Goal: Find specific page/section: Find specific page/section

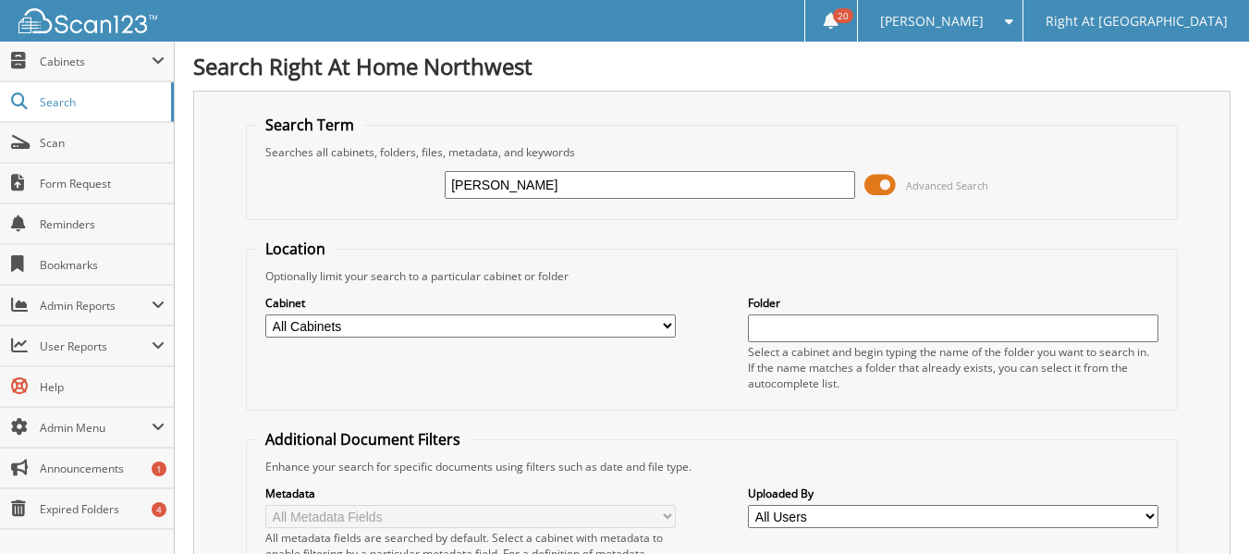
type input "[PERSON_NAME]"
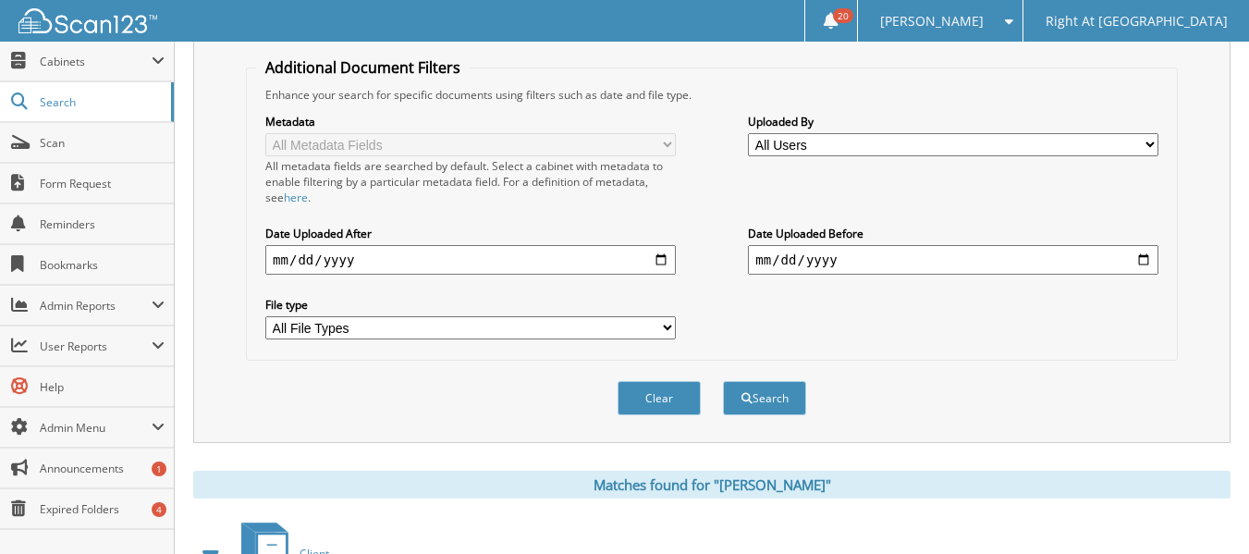
scroll to position [462, 0]
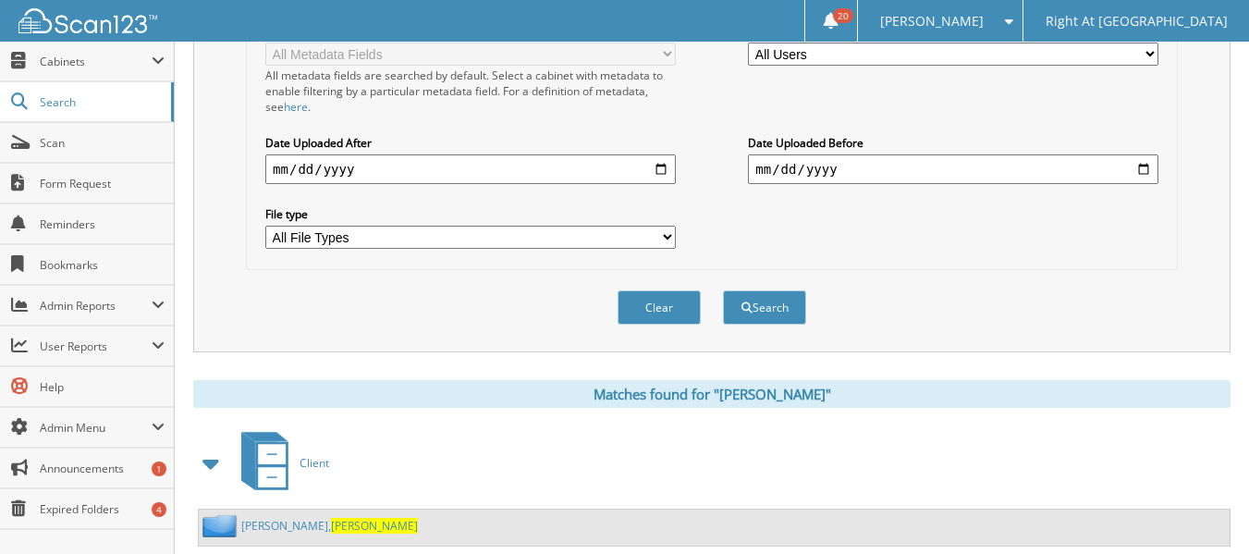
click at [274, 525] on link "Jensen, Jerald" at bounding box center [329, 526] width 177 height 16
